Goal: Information Seeking & Learning: Learn about a topic

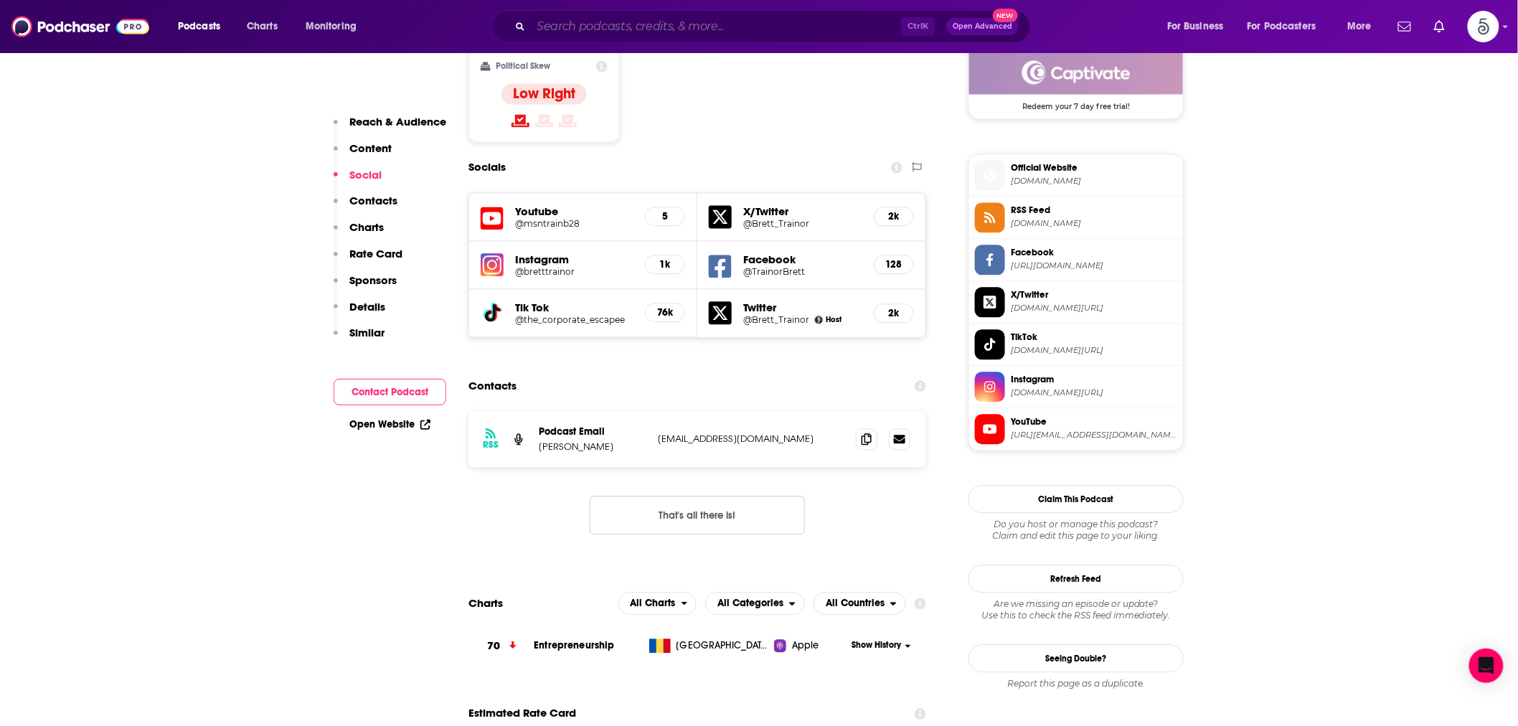
click at [582, 27] on input "Search podcasts, credits, & more..." at bounding box center [716, 26] width 370 height 23
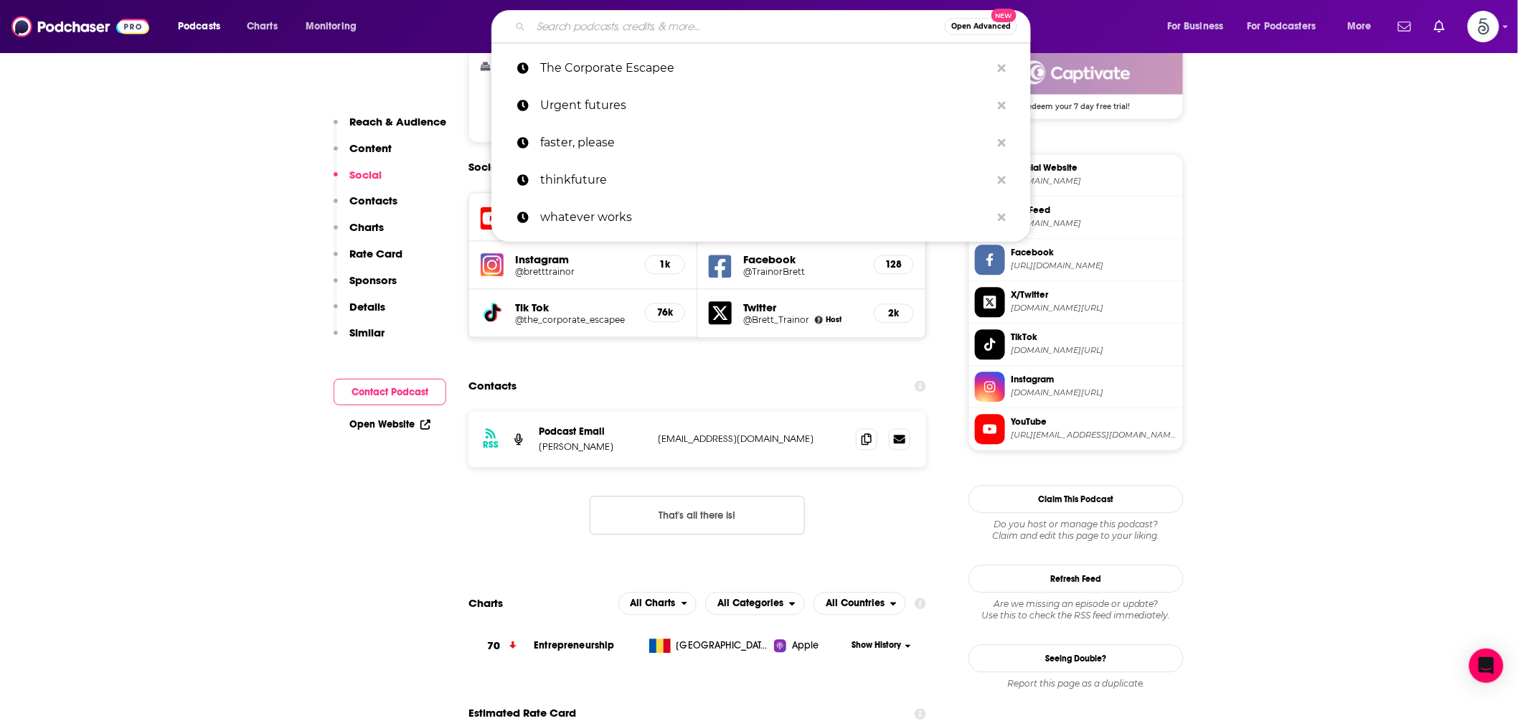
paste input "The 30 Minute Hour"
type input "The 30 Minute Hour"
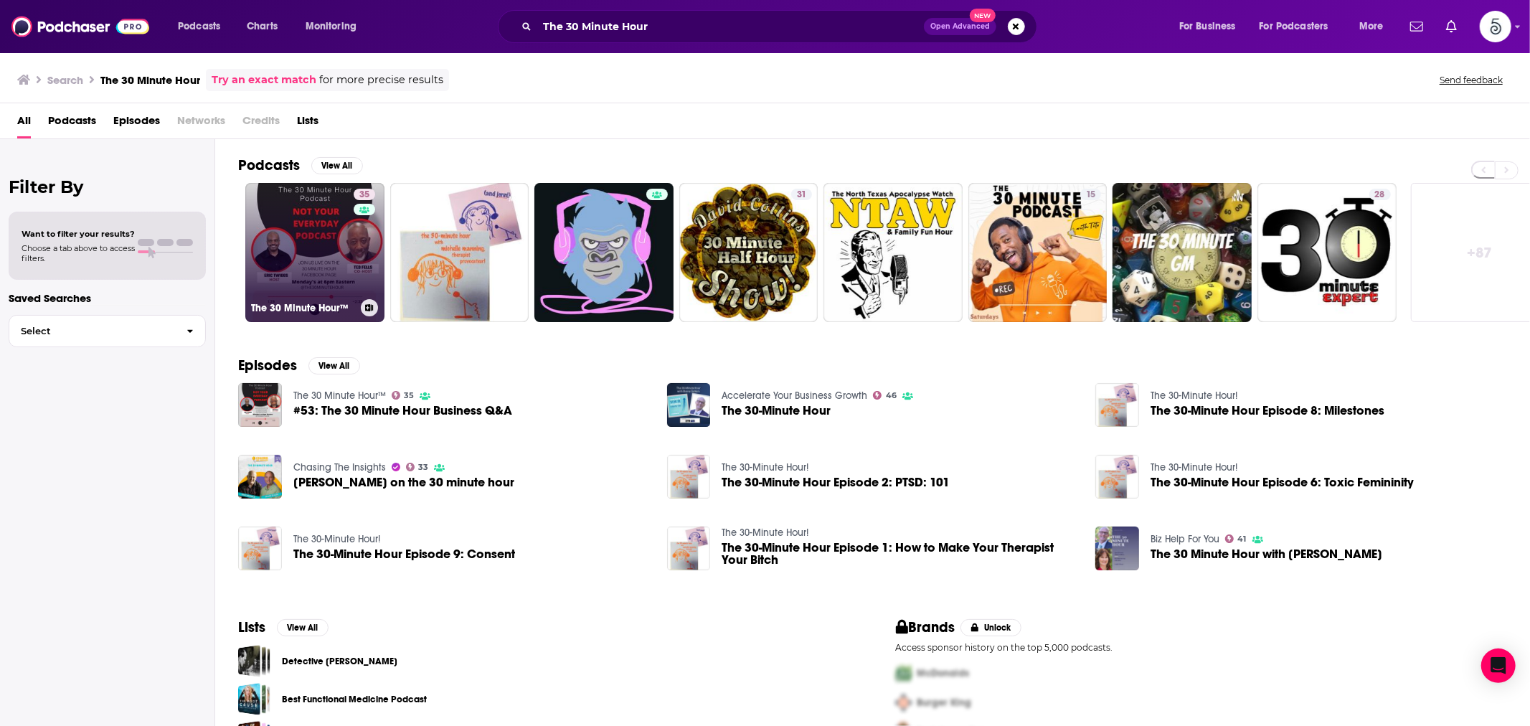
click at [280, 222] on link "35 The 30 Minute Hour™" at bounding box center [314, 252] width 139 height 139
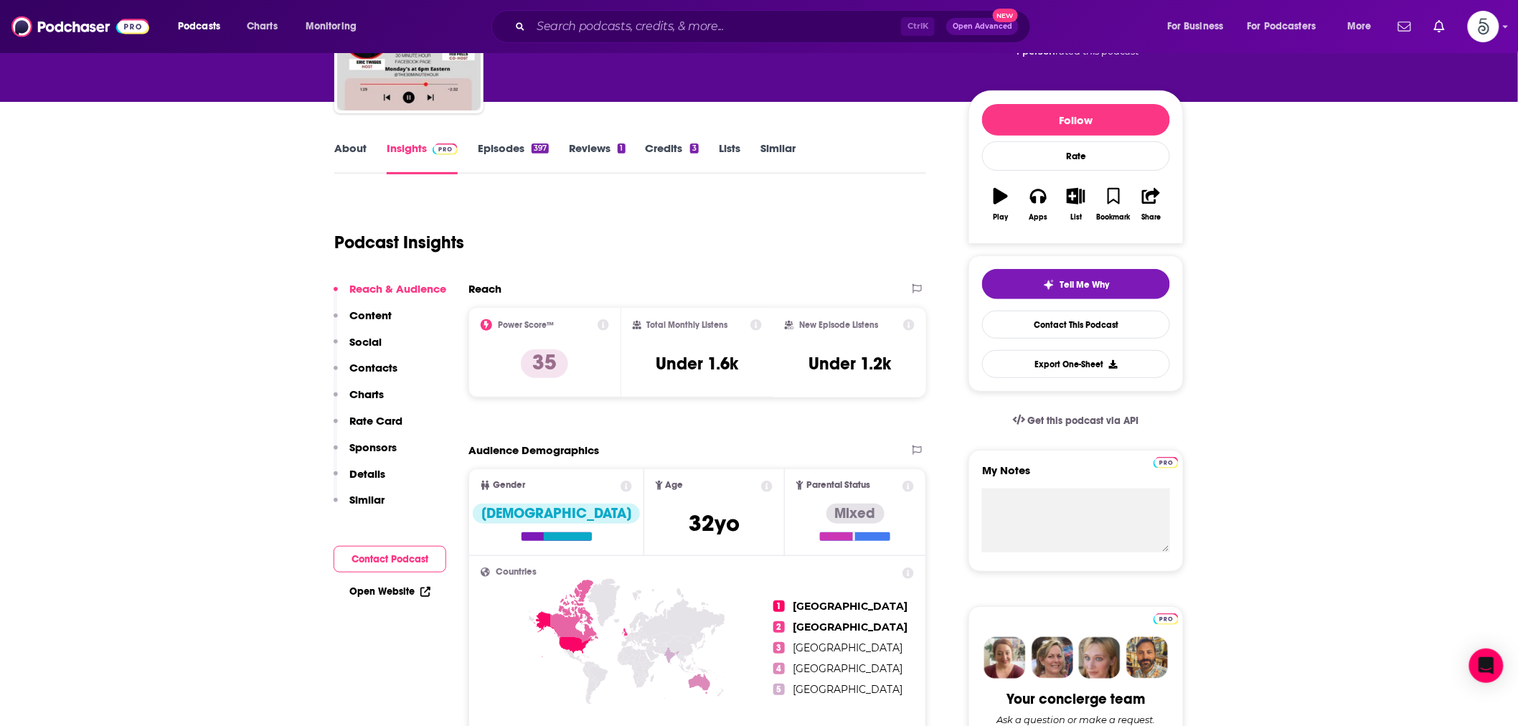
scroll to position [133, 0]
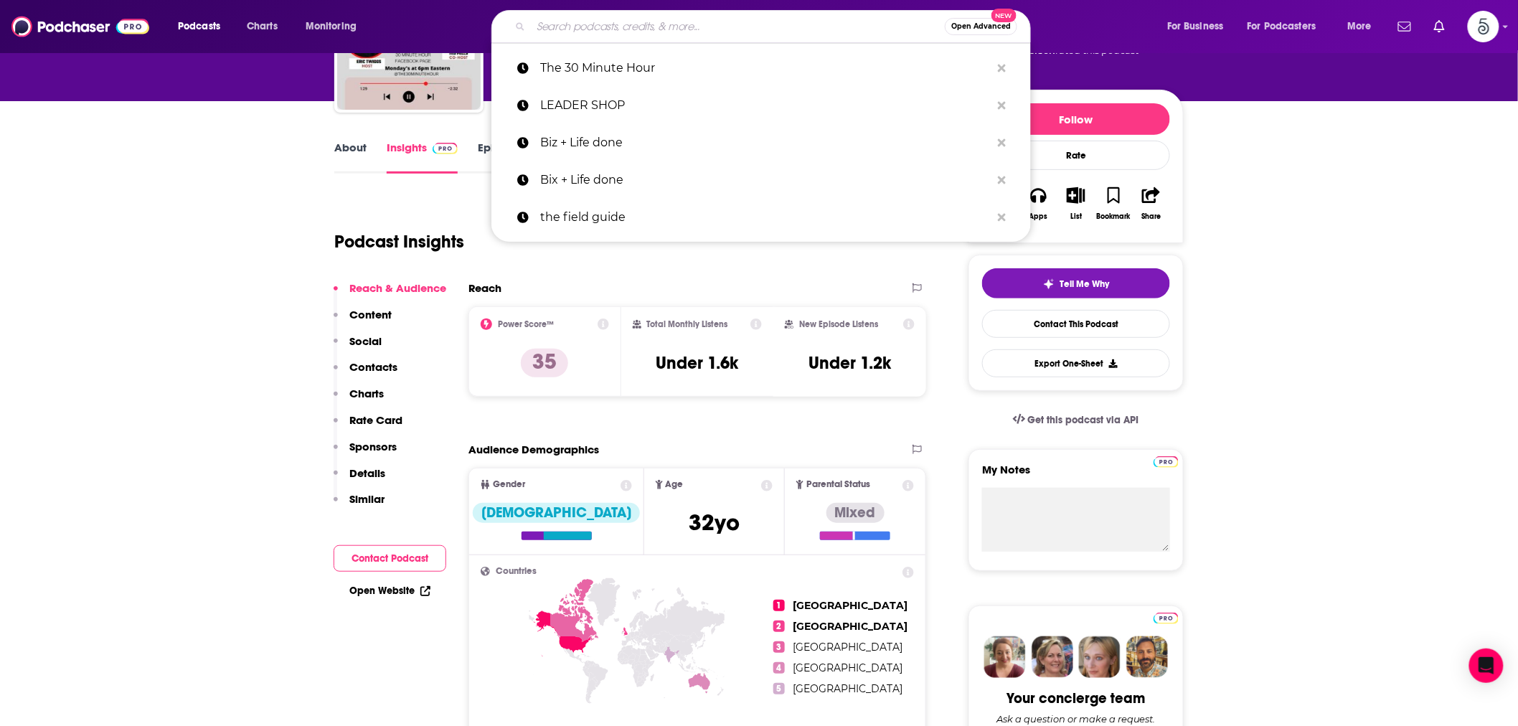
click at [587, 25] on input "Search podcasts, credits, & more..." at bounding box center [738, 26] width 414 height 23
paste input "Strategic Minds"
type input "Strategic Minds"
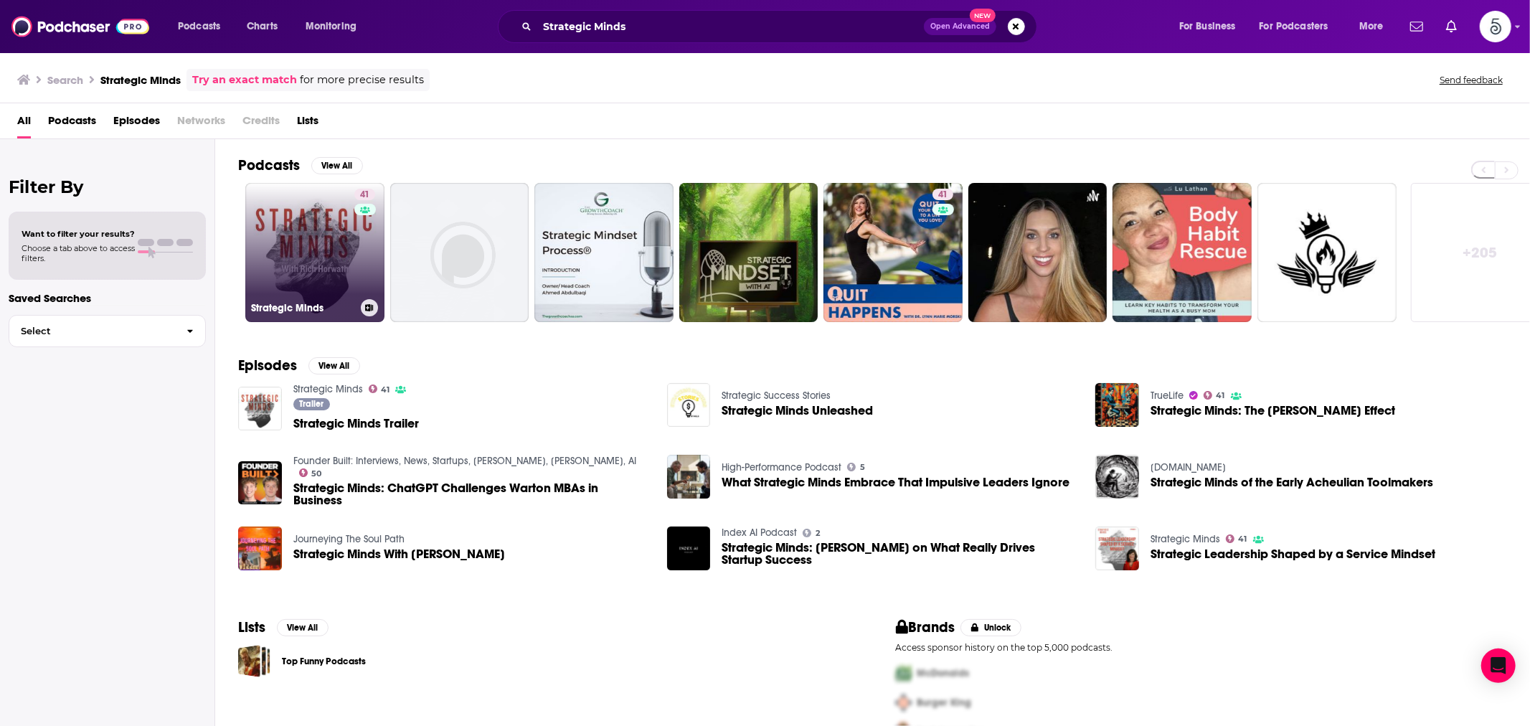
click at [314, 237] on link "41 Strategic Minds" at bounding box center [314, 252] width 139 height 139
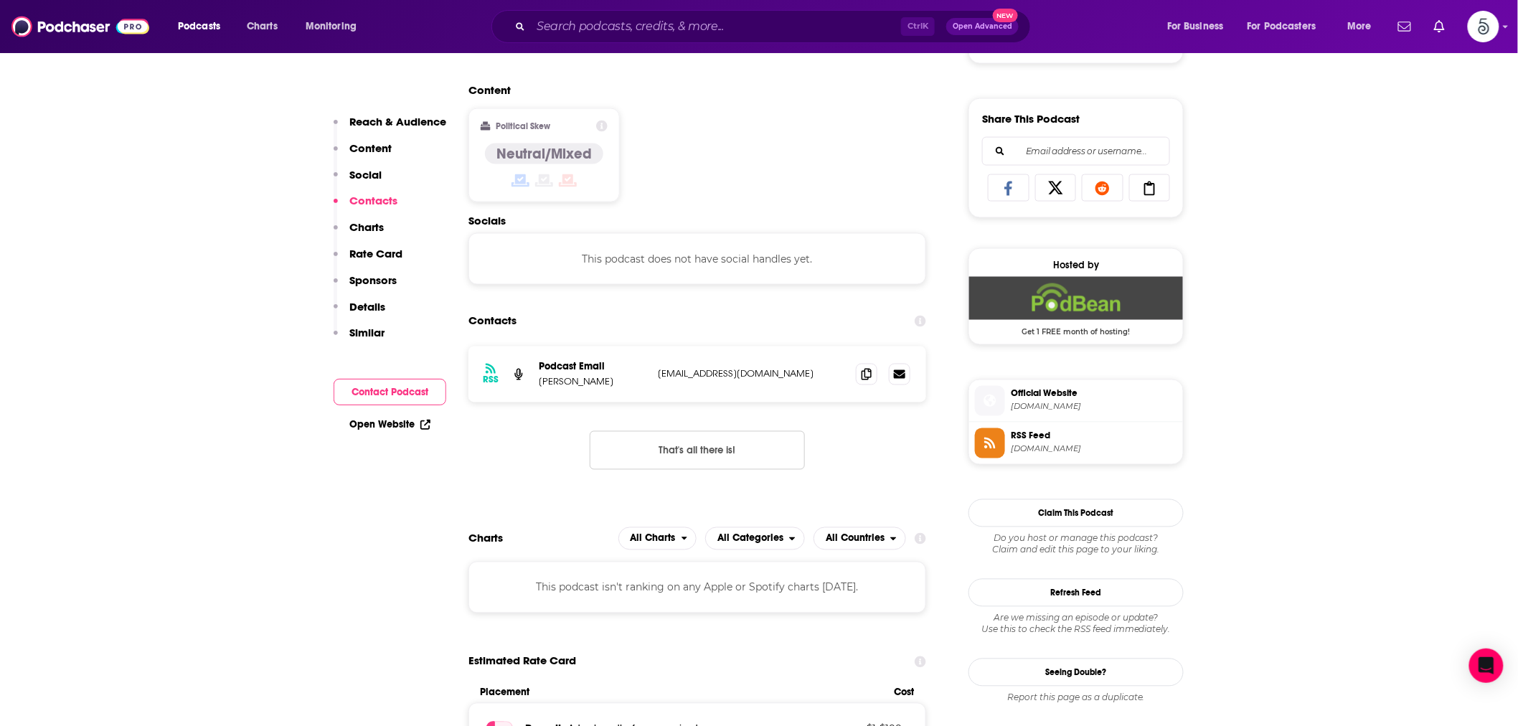
scroll to position [930, 0]
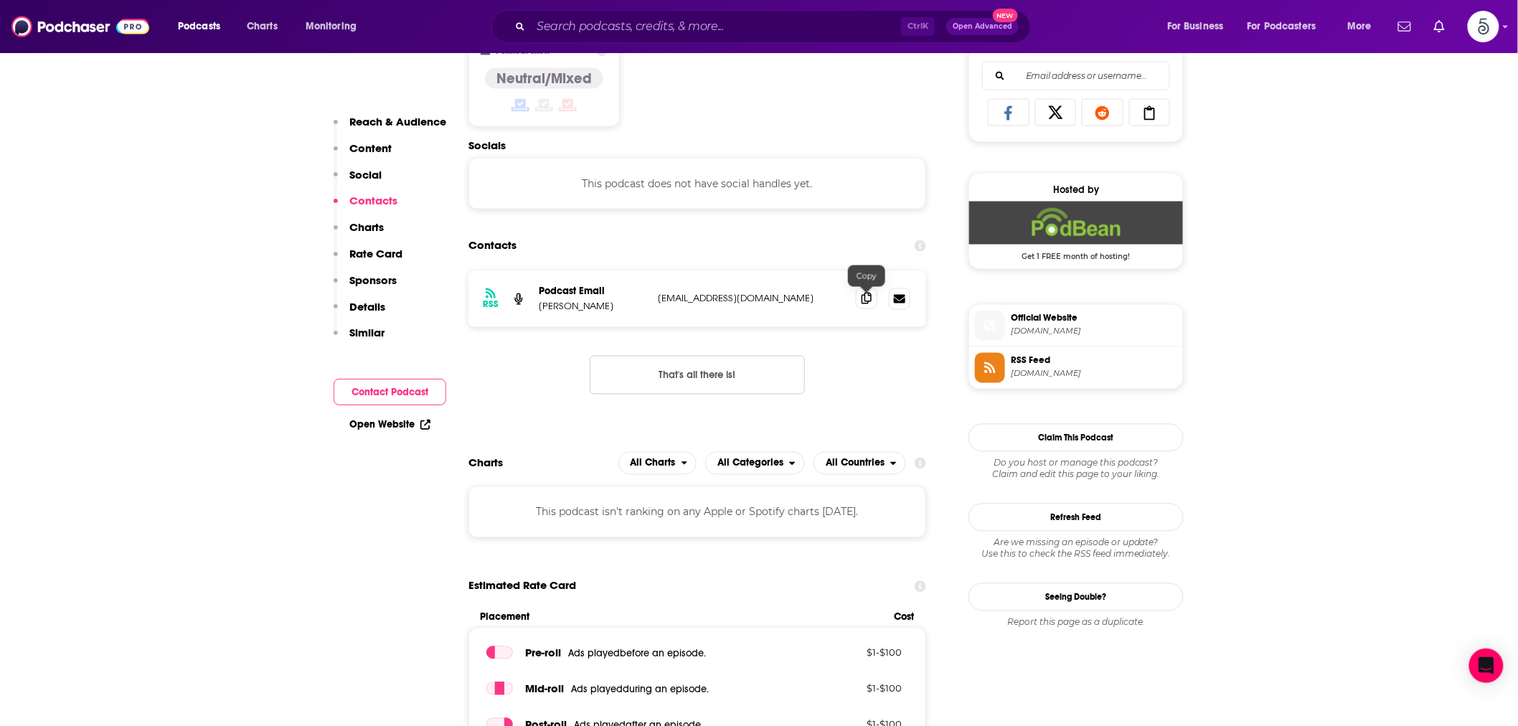
click at [865, 303] on icon at bounding box center [866, 298] width 10 height 11
click at [603, 23] on input "Search podcasts, credits, & more..." at bounding box center [716, 26] width 370 height 23
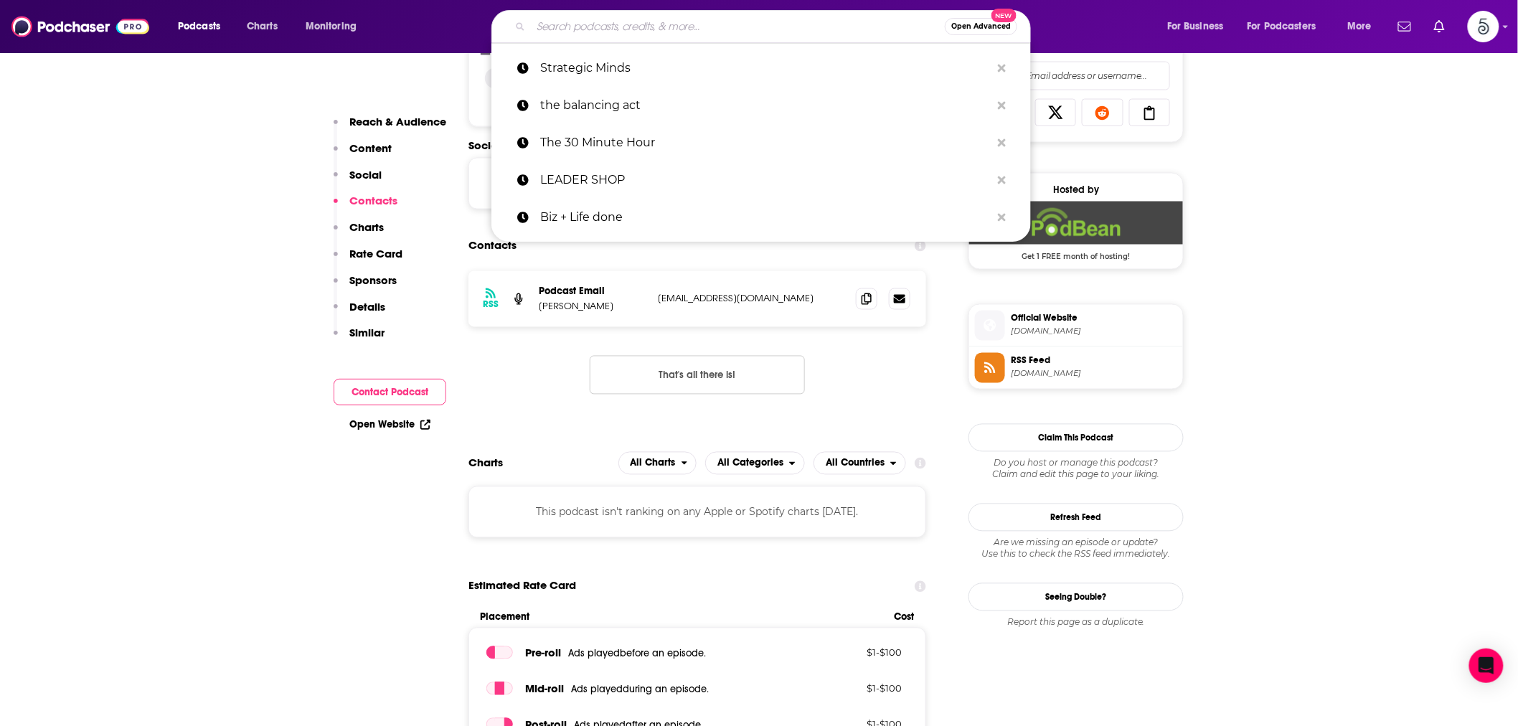
paste input "The Agile Brand"
type input "The Agile Brand"
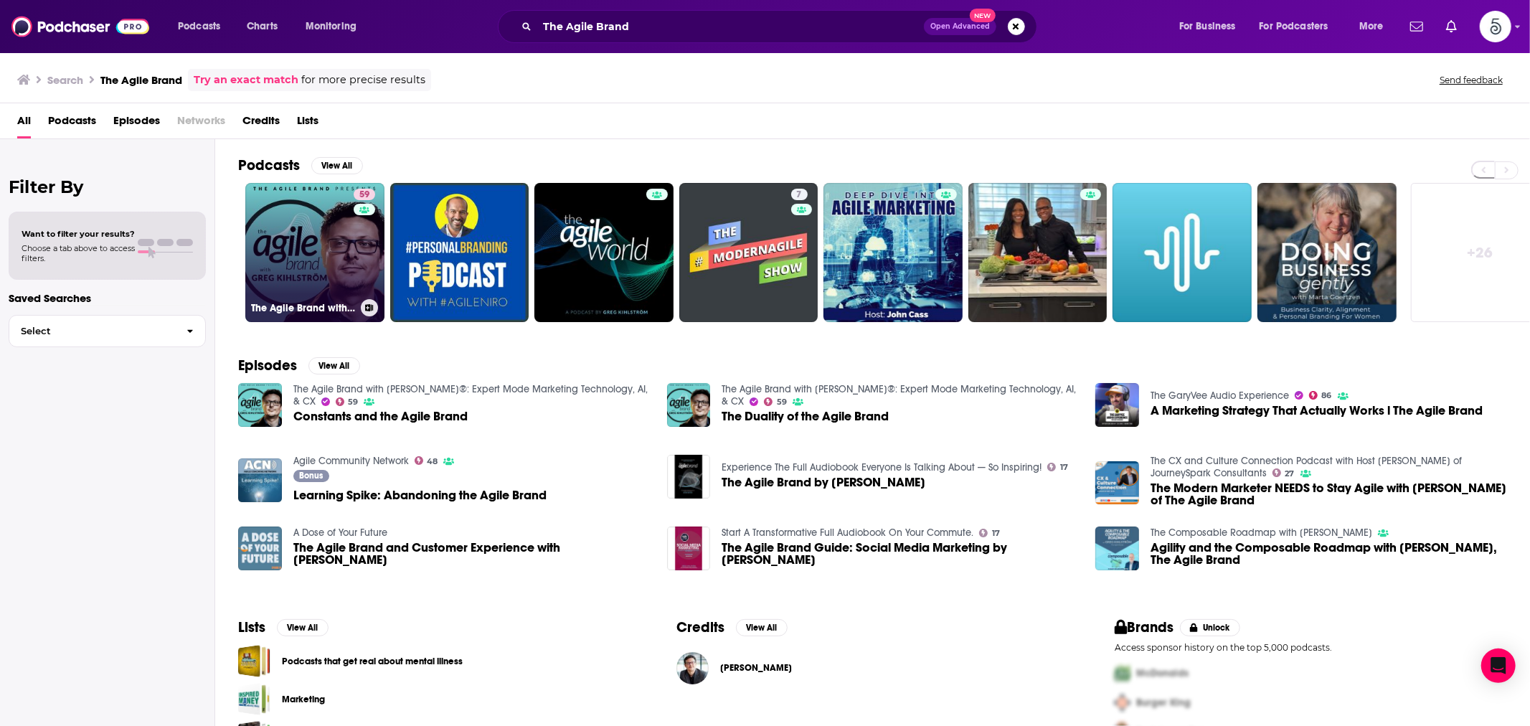
click at [326, 263] on link "59 The Agile Brand with [PERSON_NAME]®: Expert Mode Marketing Technology, AI, &…" at bounding box center [314, 252] width 139 height 139
